Goal: Find specific page/section: Find specific page/section

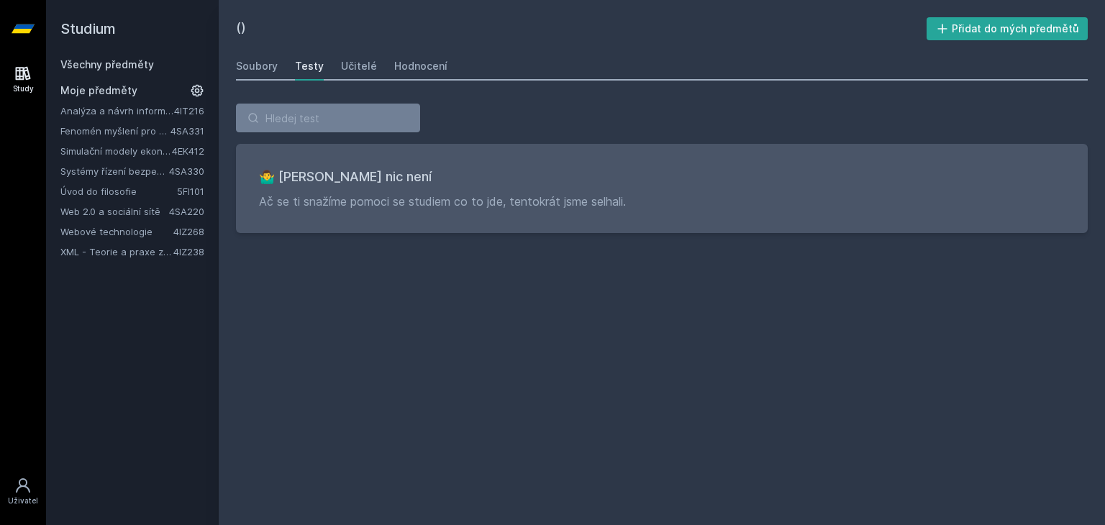
click at [97, 209] on link "Web 2.0 a sociální sítě" at bounding box center [114, 211] width 109 height 14
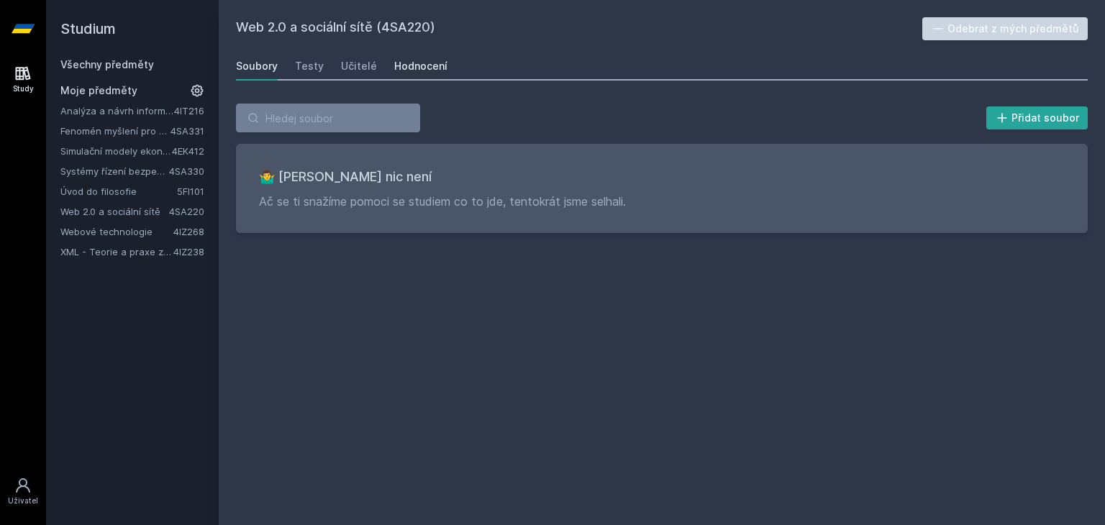
click at [402, 63] on div "Hodnocení" at bounding box center [420, 66] width 53 height 14
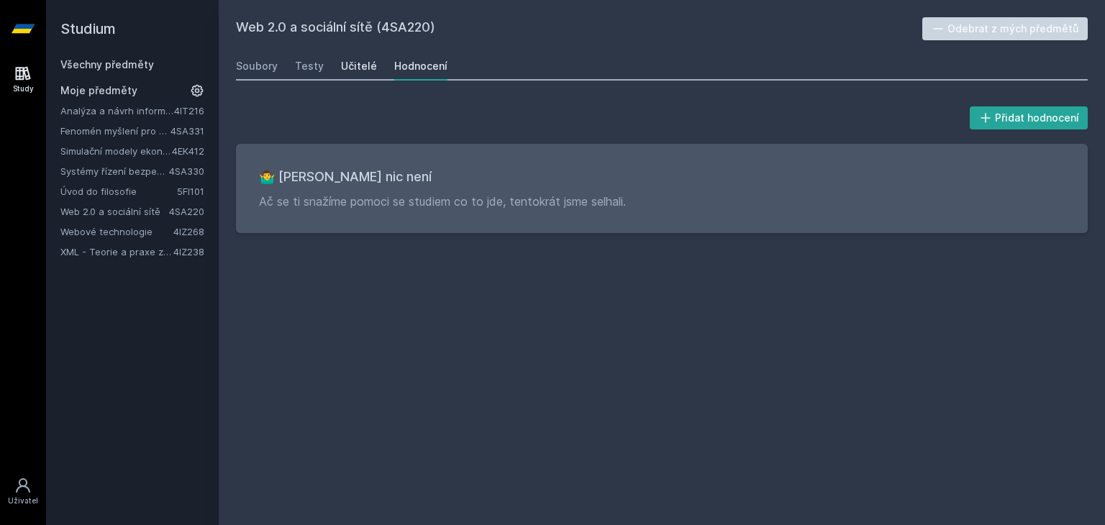
click at [360, 65] on div "Učitelé" at bounding box center [359, 66] width 36 height 14
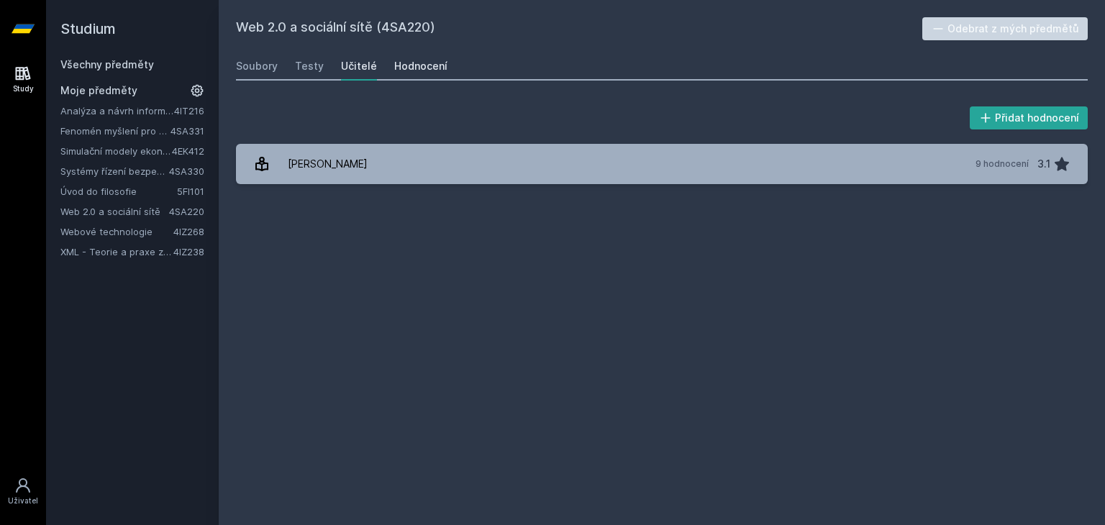
click at [411, 66] on div "Hodnocení" at bounding box center [420, 66] width 53 height 14
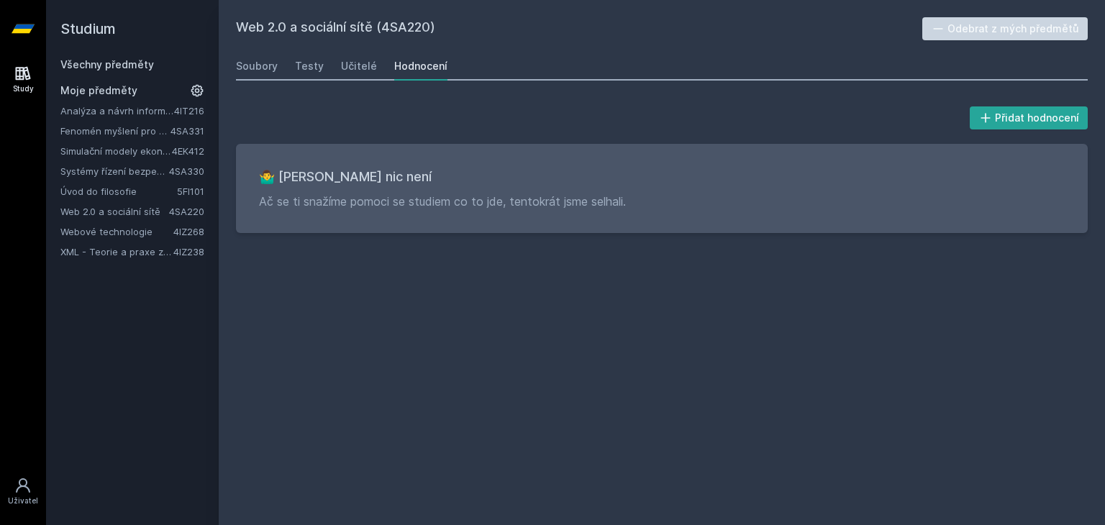
click at [117, 61] on link "Všechny předměty" at bounding box center [107, 64] width 94 height 12
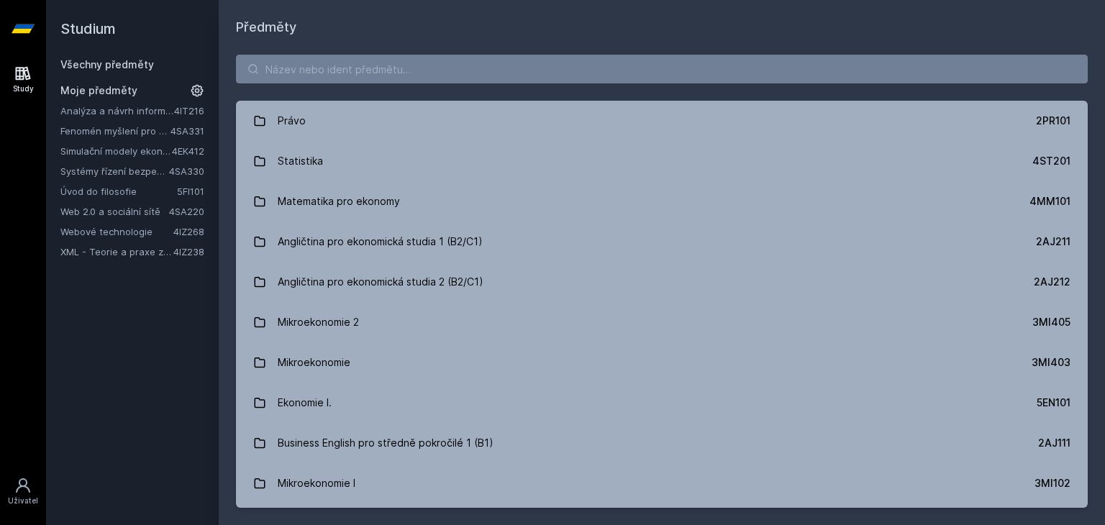
click at [358, 53] on div "Právo 2PR101 Statistika 4ST201 Matematika pro ekonomy 4MM101 Angličtina pro eko…" at bounding box center [662, 281] width 886 height 488
click at [353, 77] on input "search" at bounding box center [662, 69] width 852 height 29
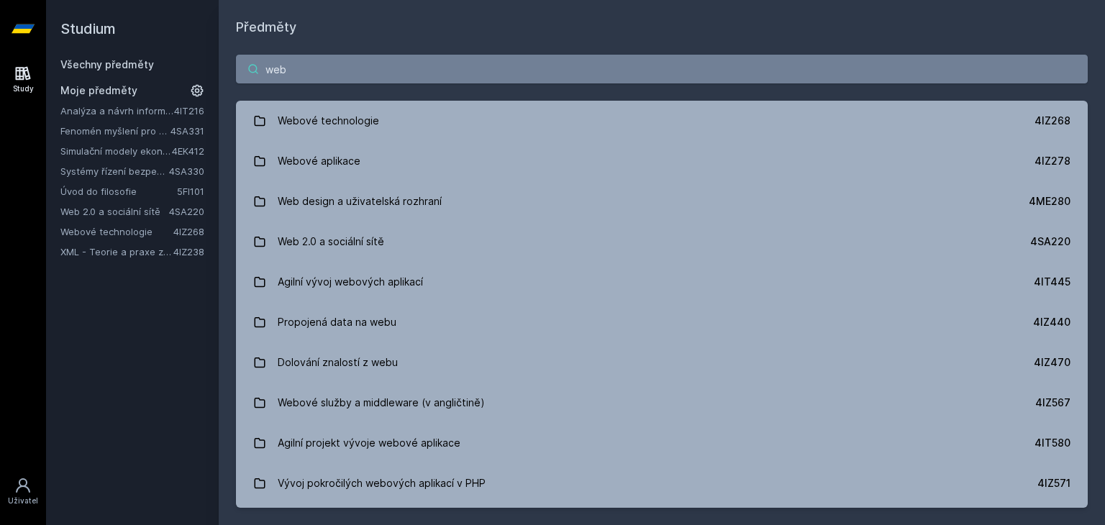
type input "web"
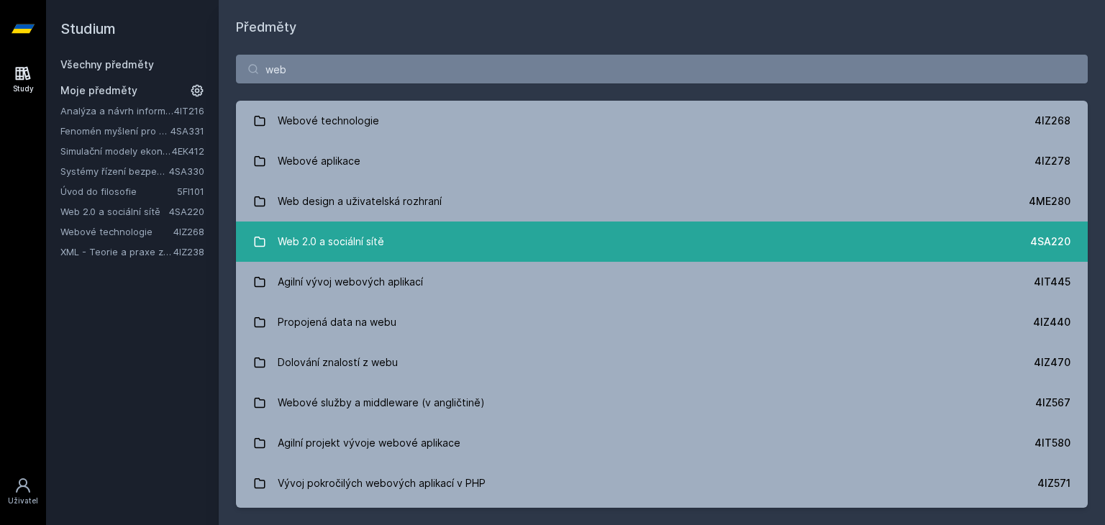
click at [345, 229] on div "Web 2.0 a sociální sítě" at bounding box center [331, 241] width 106 height 29
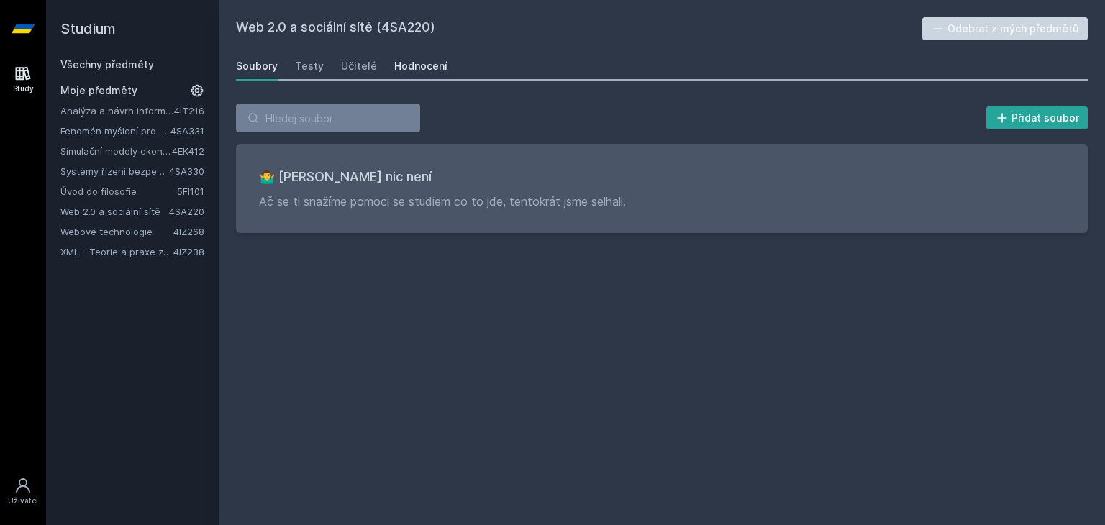
click at [394, 73] on link "Hodnocení" at bounding box center [420, 66] width 53 height 29
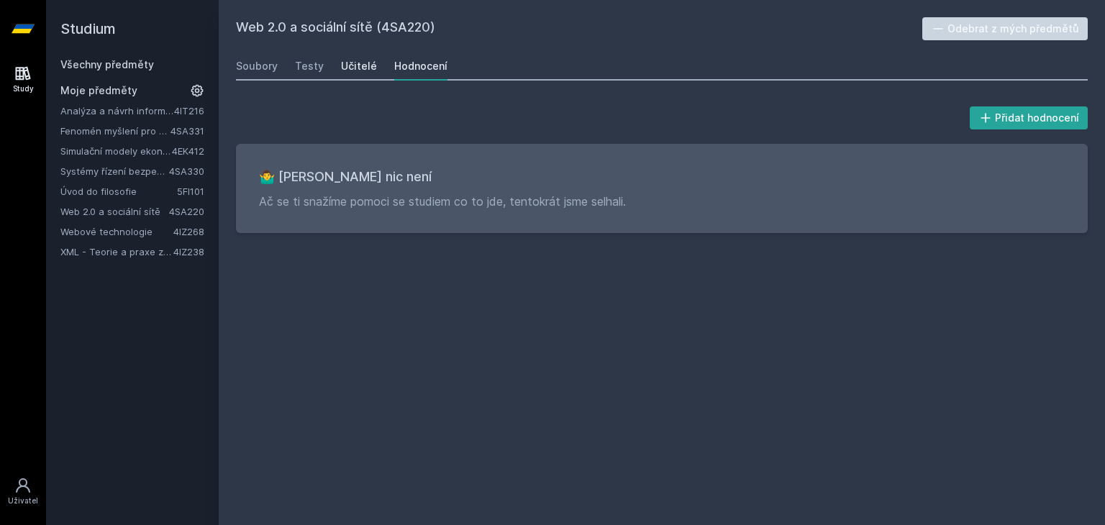
click at [368, 68] on div "Učitelé" at bounding box center [359, 66] width 36 height 14
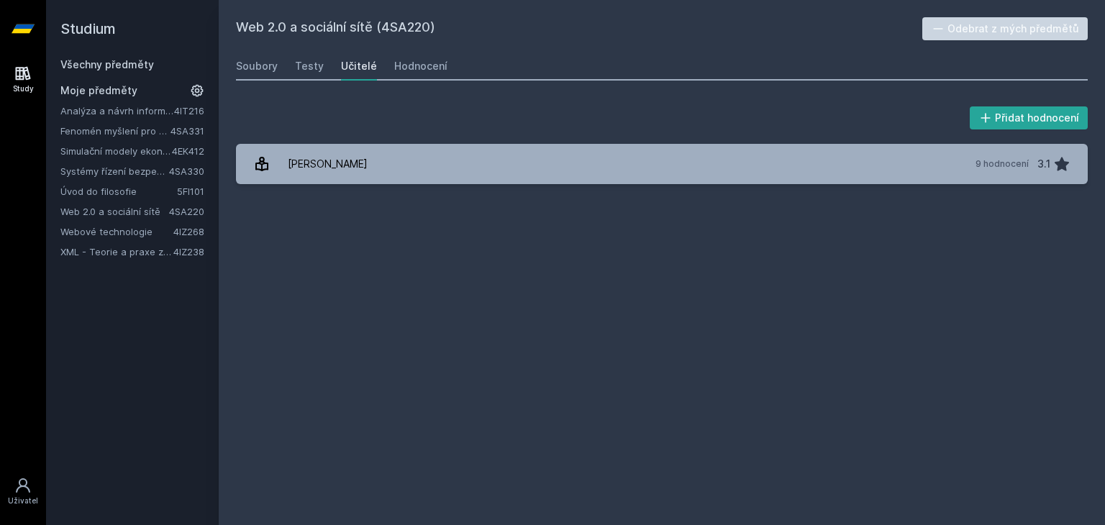
click at [276, 66] on div "Soubory" at bounding box center [257, 66] width 42 height 14
